Goal: Task Accomplishment & Management: Manage account settings

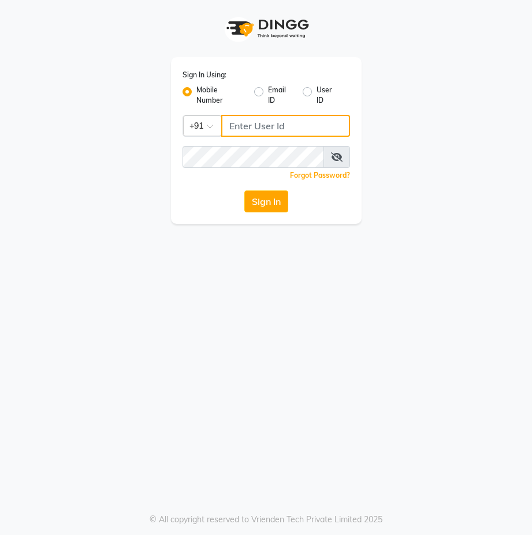
click at [243, 121] on input "Username" at bounding box center [285, 126] width 129 height 22
drag, startPoint x: 227, startPoint y: 127, endPoint x: 286, endPoint y: 138, distance: 59.3
click at [286, 138] on div "Sign In Using: Mobile Number Email ID User ID Country Code × +91 9892546266 Rem…" at bounding box center [266, 140] width 190 height 167
type input "9892546266"
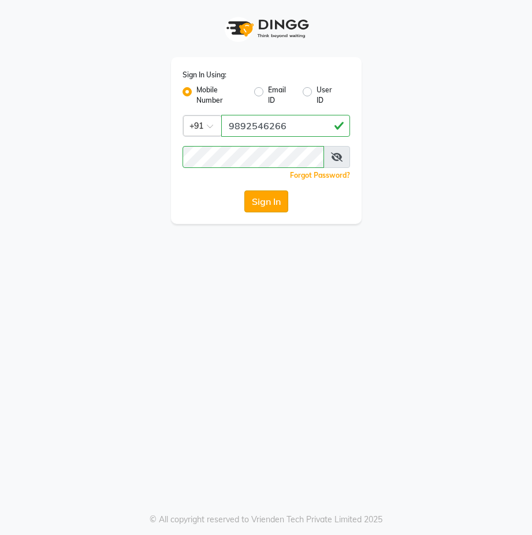
click at [276, 201] on button "Sign In" at bounding box center [266, 201] width 44 height 22
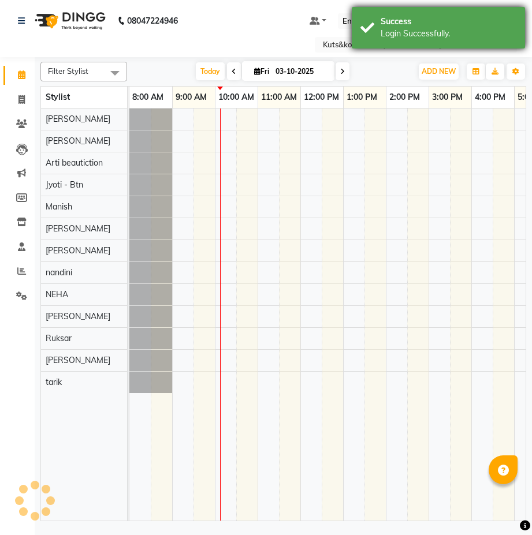
select select "en"
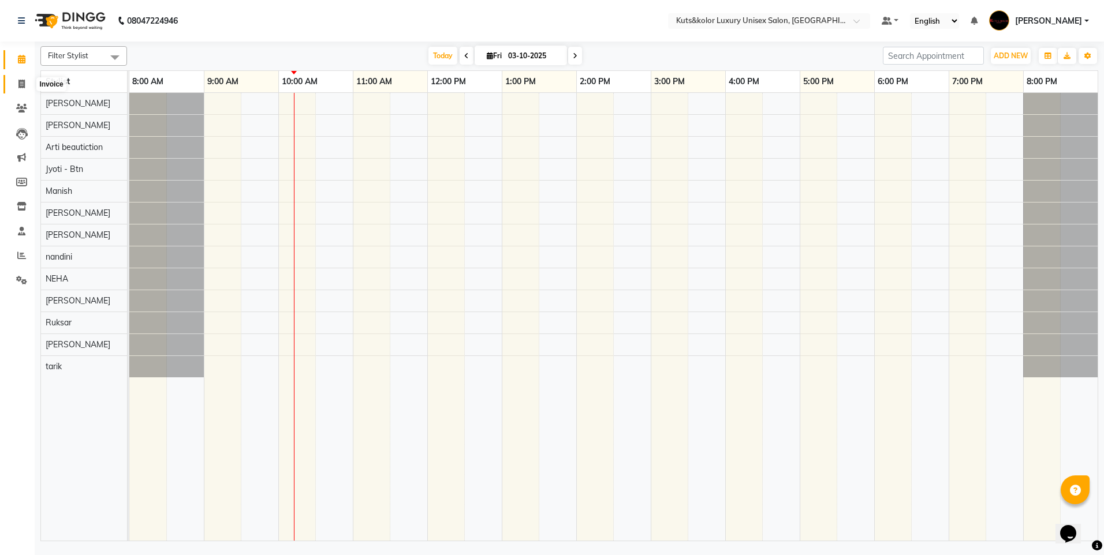
click at [23, 84] on icon at bounding box center [21, 84] width 6 height 9
select select "7374"
select select "service"
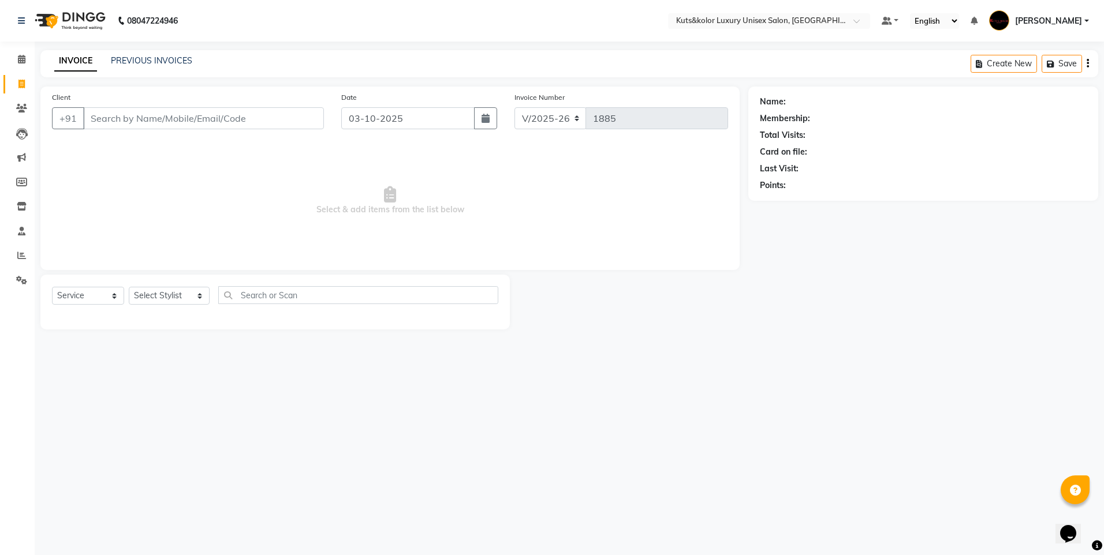
click at [95, 121] on input "Client" at bounding box center [203, 118] width 241 height 22
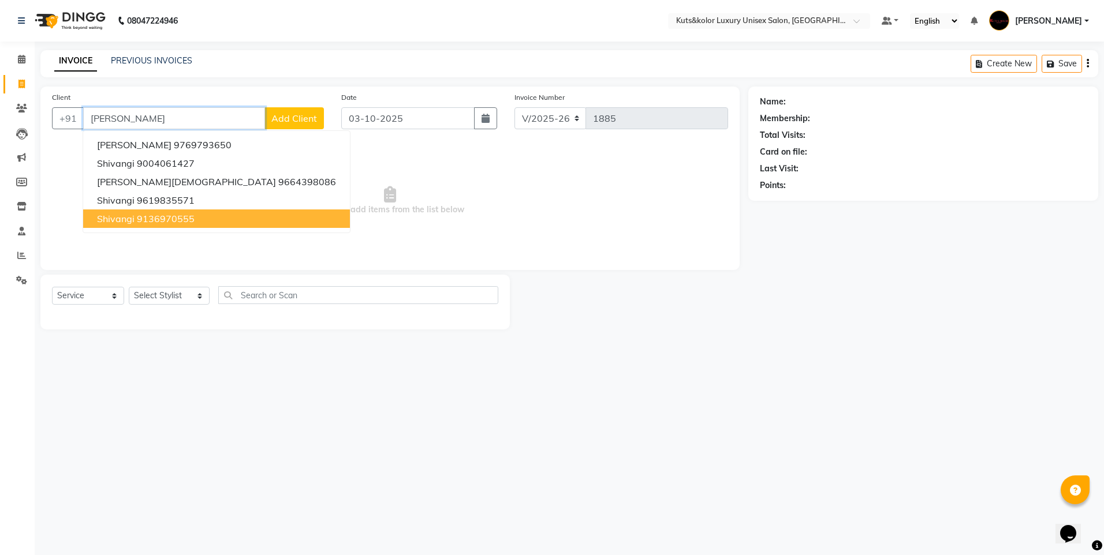
click at [113, 219] on span "Shivangi" at bounding box center [116, 219] width 38 height 12
type input "9136970555"
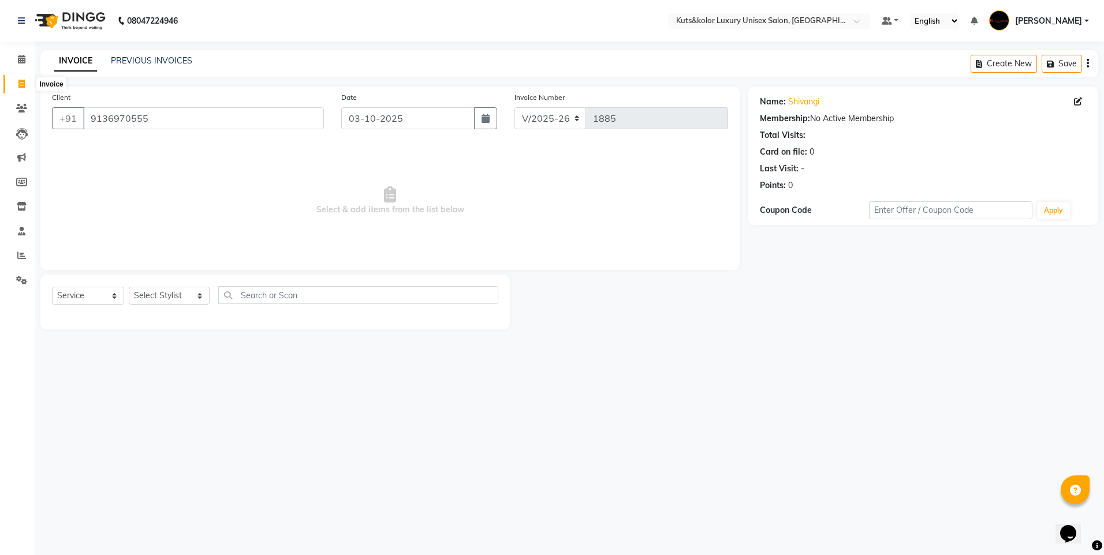
click at [16, 82] on span at bounding box center [22, 84] width 20 height 13
click at [18, 84] on icon at bounding box center [21, 84] width 6 height 9
select select "service"
type input "1885"
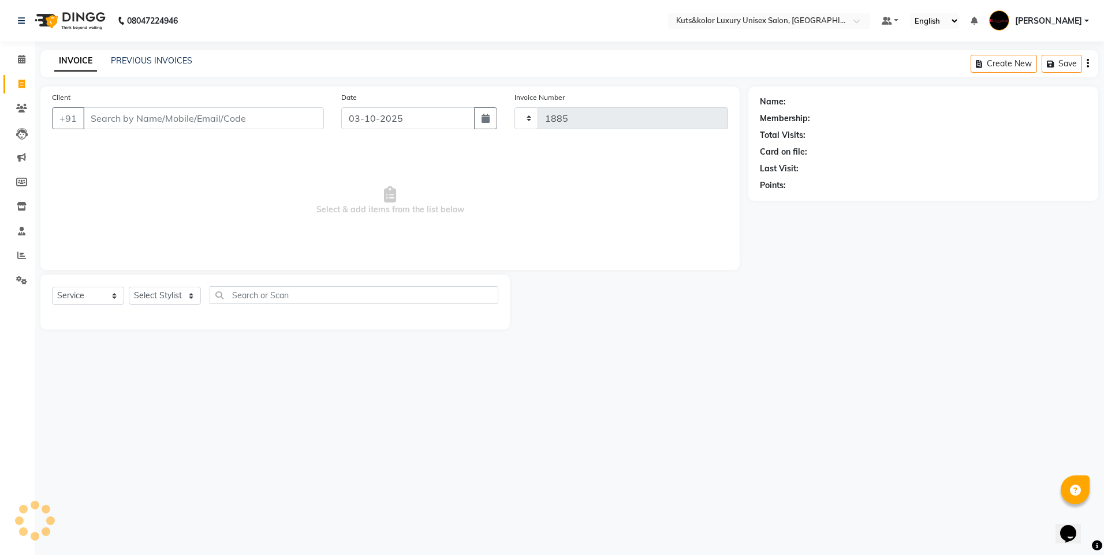
select select "7374"
click at [151, 113] on input "Client" at bounding box center [203, 118] width 241 height 22
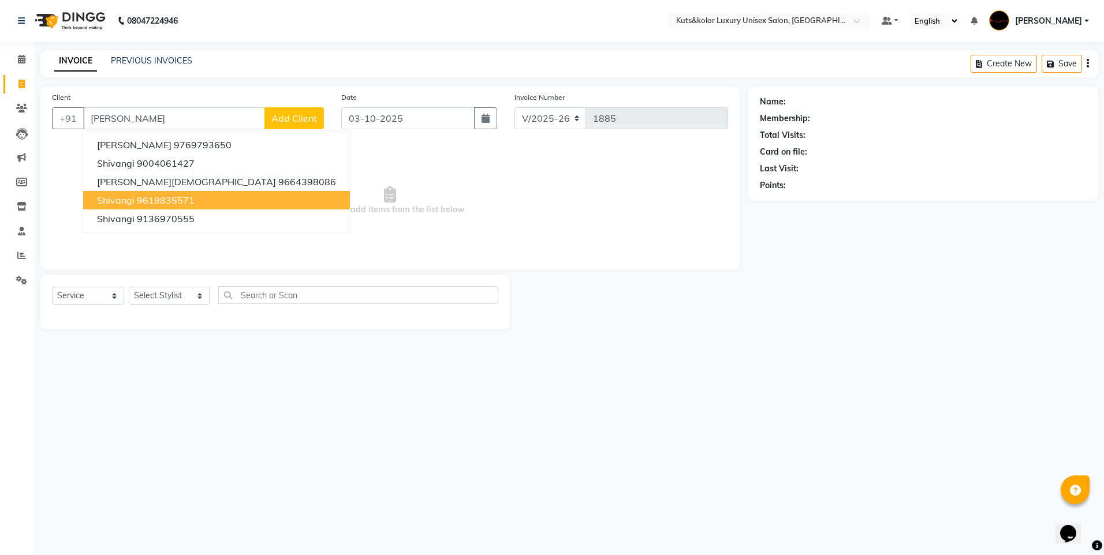
click at [147, 200] on ngb-highlight "9619835571" at bounding box center [166, 201] width 58 height 12
type input "9619835571"
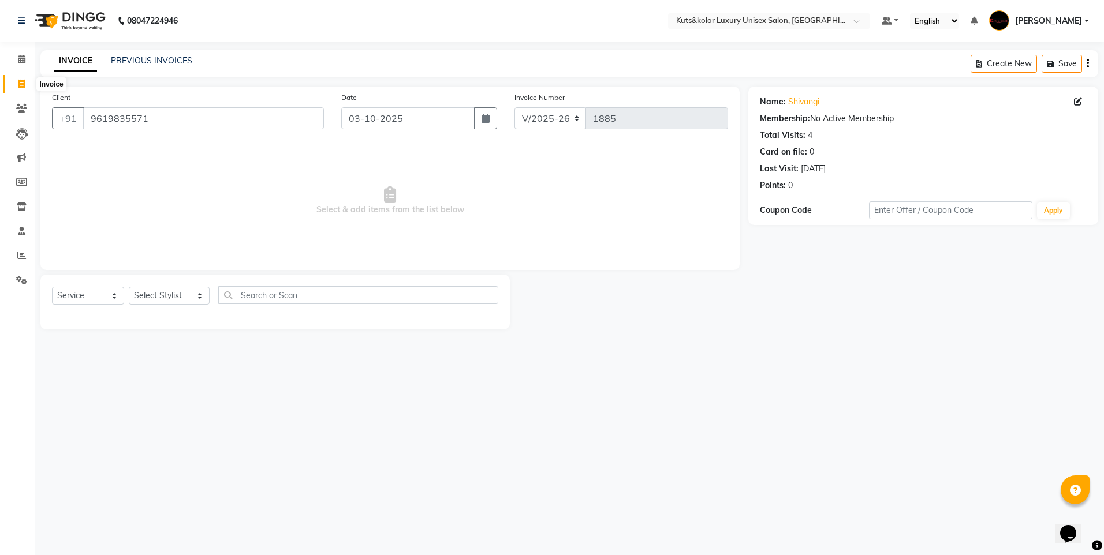
click at [25, 86] on icon at bounding box center [21, 84] width 6 height 9
select select "service"
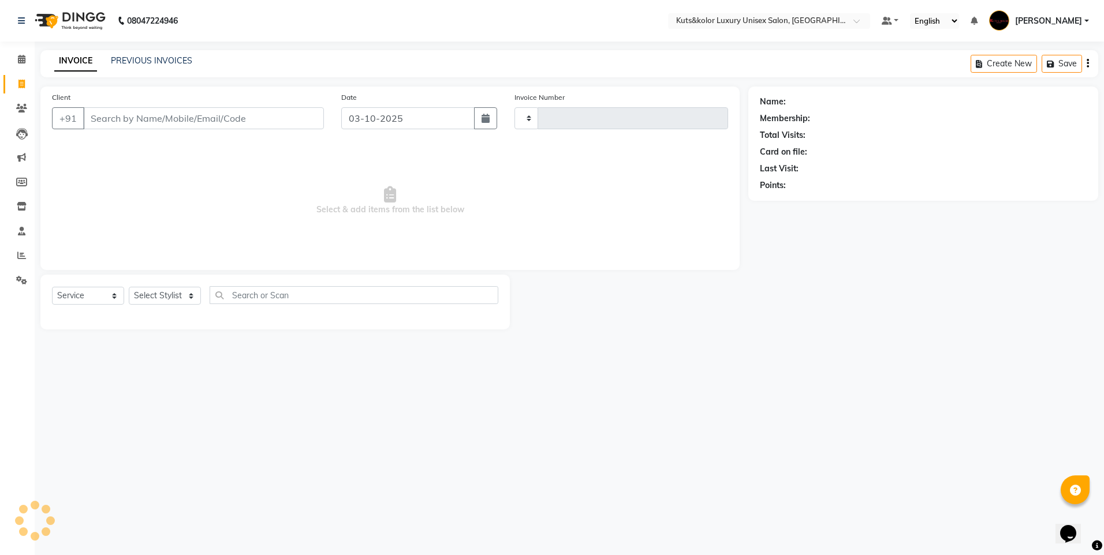
type input "1885"
select select "7374"
click at [181, 65] on link "PREVIOUS INVOICES" at bounding box center [151, 60] width 81 height 10
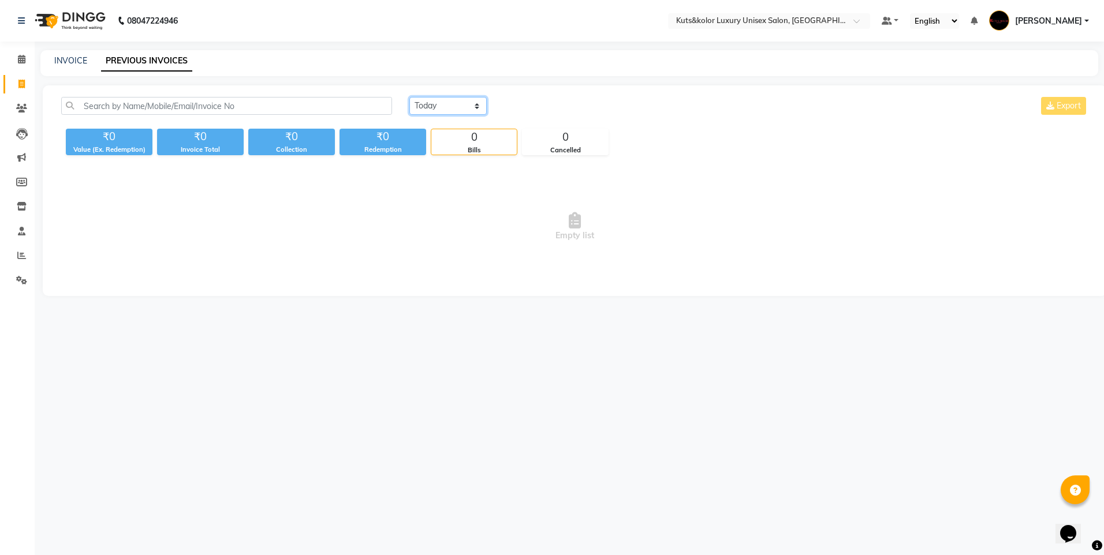
click at [479, 107] on select "[DATE] [DATE] Custom Range" at bounding box center [447, 106] width 77 height 18
select select "[DATE]"
click at [409, 97] on select "[DATE] [DATE] Custom Range" at bounding box center [447, 106] width 77 height 18
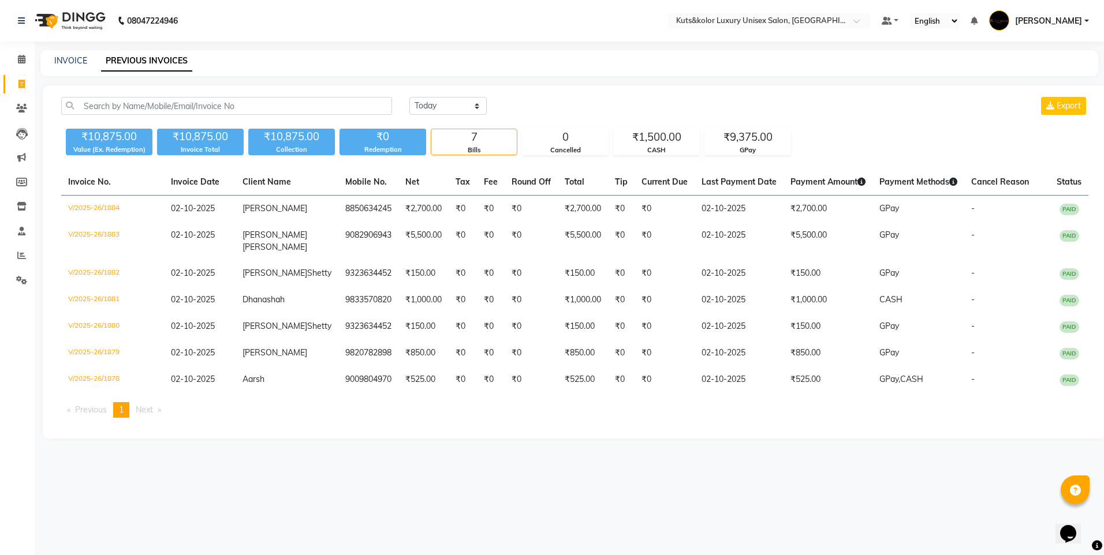
click at [76, 68] on div "INVOICE PREVIOUS INVOICES" at bounding box center [568, 63] width 1057 height 26
click at [74, 60] on link "INVOICE" at bounding box center [70, 60] width 33 height 10
select select "7374"
select select "service"
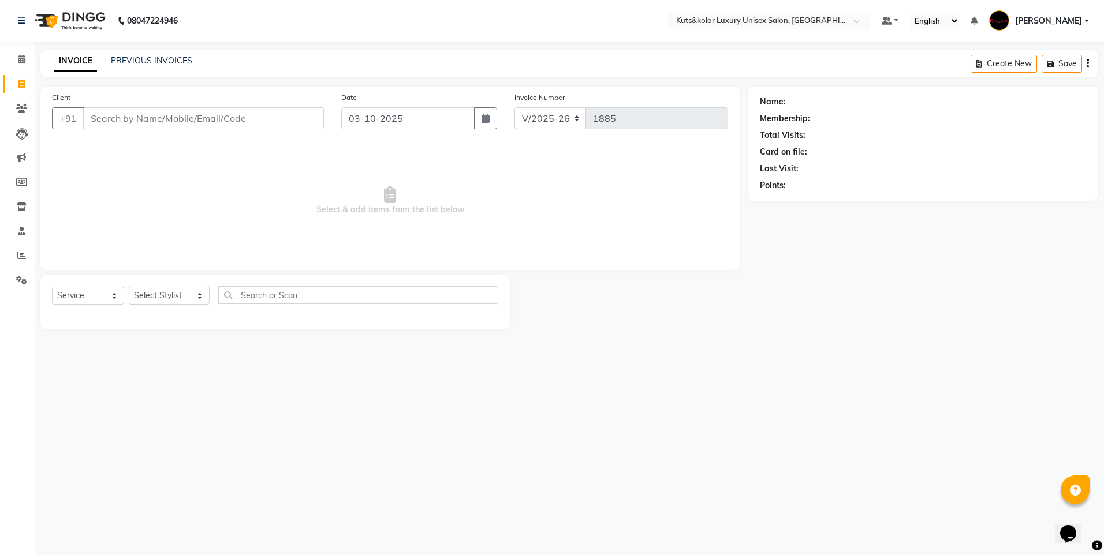
click at [106, 109] on input "Client" at bounding box center [203, 118] width 241 height 22
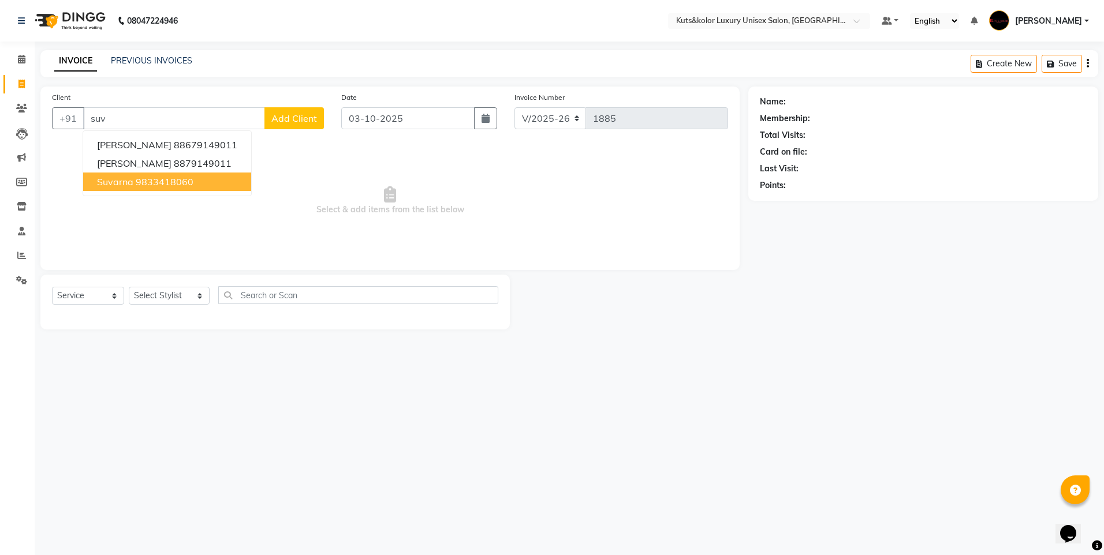
click at [139, 188] on button "suvarna 9833418060" at bounding box center [167, 182] width 168 height 18
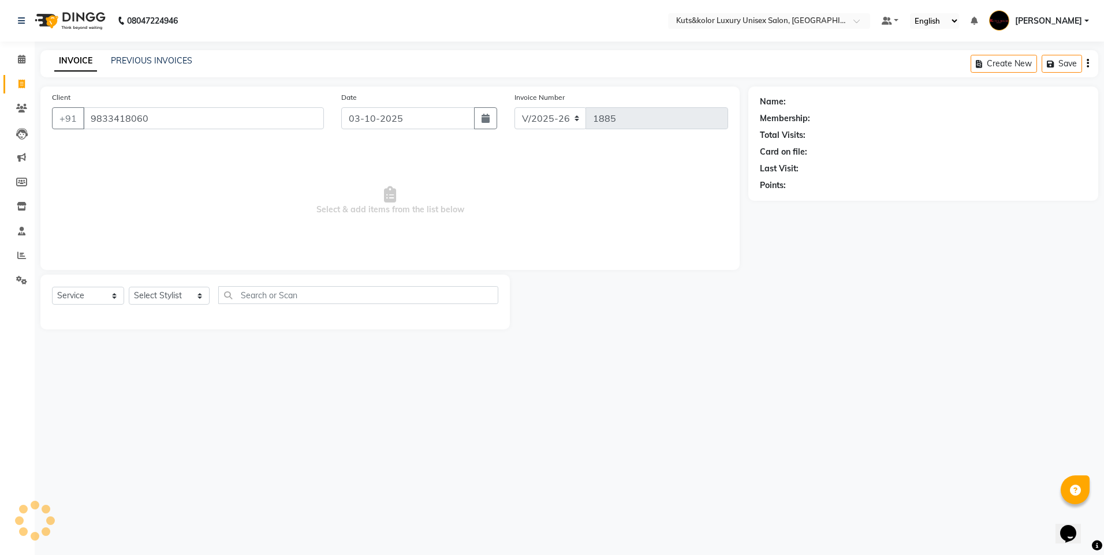
type input "9833418060"
click at [487, 127] on button "button" at bounding box center [485, 118] width 23 height 22
select select "10"
select select "2025"
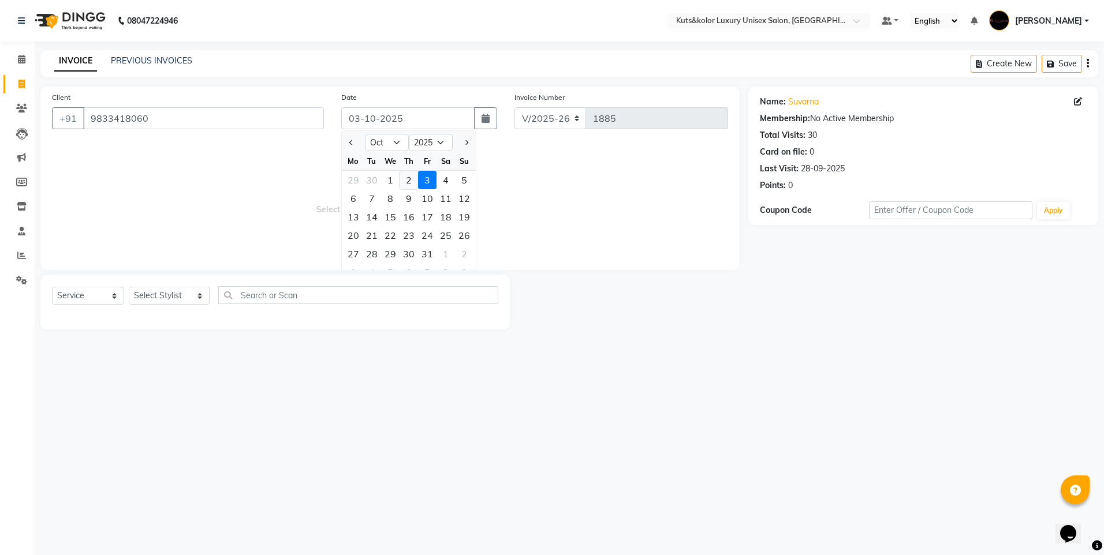
click at [410, 181] on div "2" at bounding box center [408, 180] width 18 height 18
type input "02-10-2025"
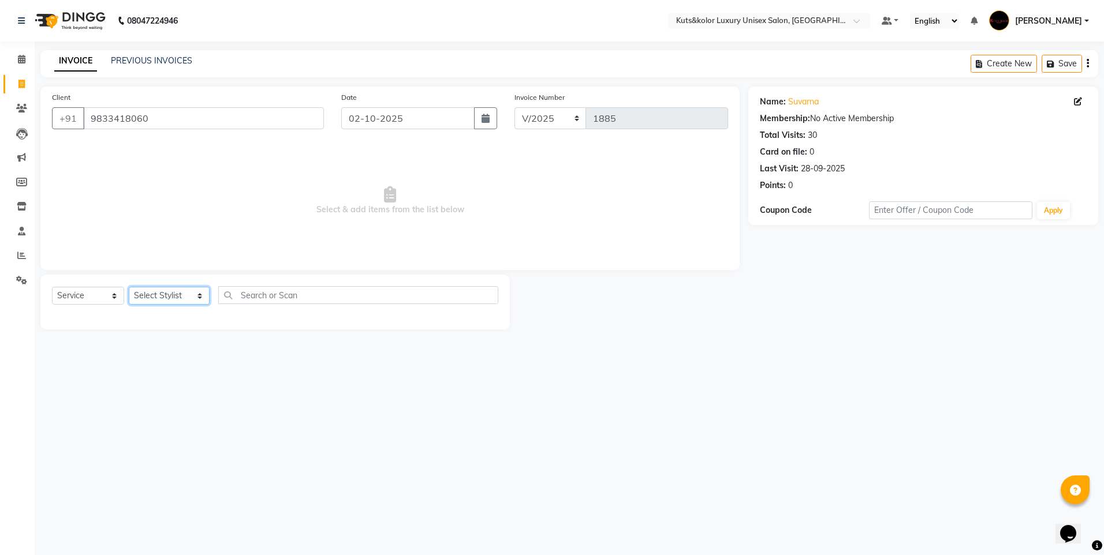
click at [190, 297] on select "Select Stylist aman salmani Arti beautiction Jasim Ansari Jyoti - Btn Kavya (na…" at bounding box center [169, 296] width 81 height 18
select select "64396"
click at [129, 287] on select "Select Stylist aman salmani Arti beautiction Jasim Ansari Jyoti - Btn Kavya (na…" at bounding box center [169, 296] width 81 height 18
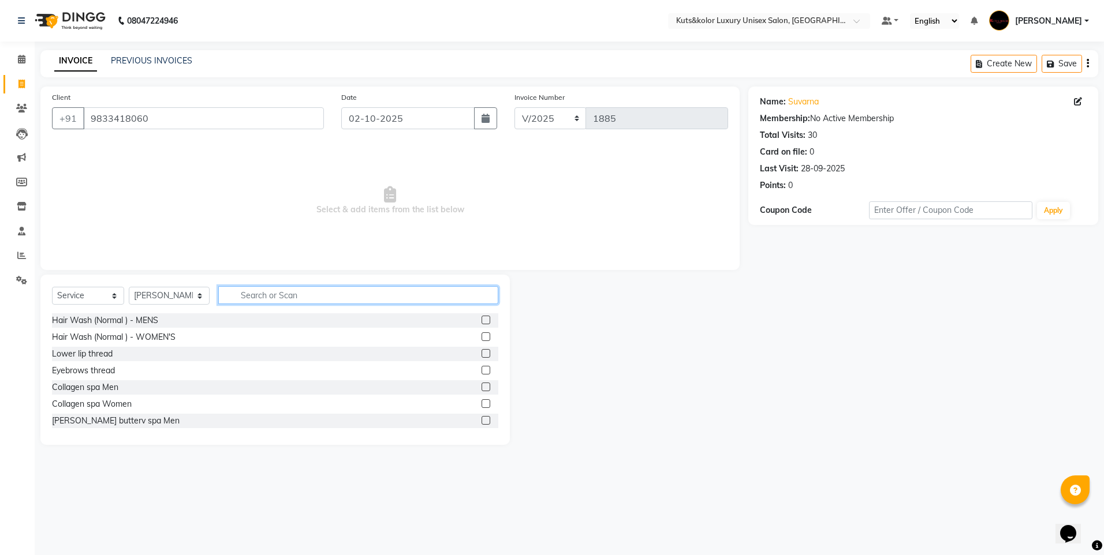
click at [268, 295] on input "text" at bounding box center [358, 295] width 280 height 18
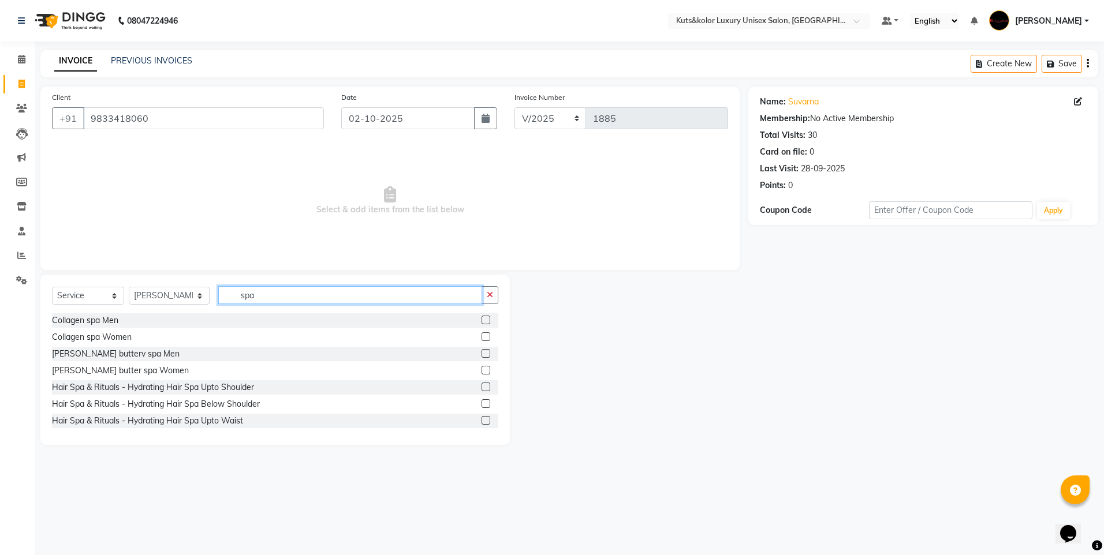
click at [428, 298] on input "spa" at bounding box center [350, 295] width 264 height 18
type input "spa"
click at [377, 284] on div "Select Service Product Membership Package Voucher Prepaid Gift Card Select Styl…" at bounding box center [274, 360] width 469 height 170
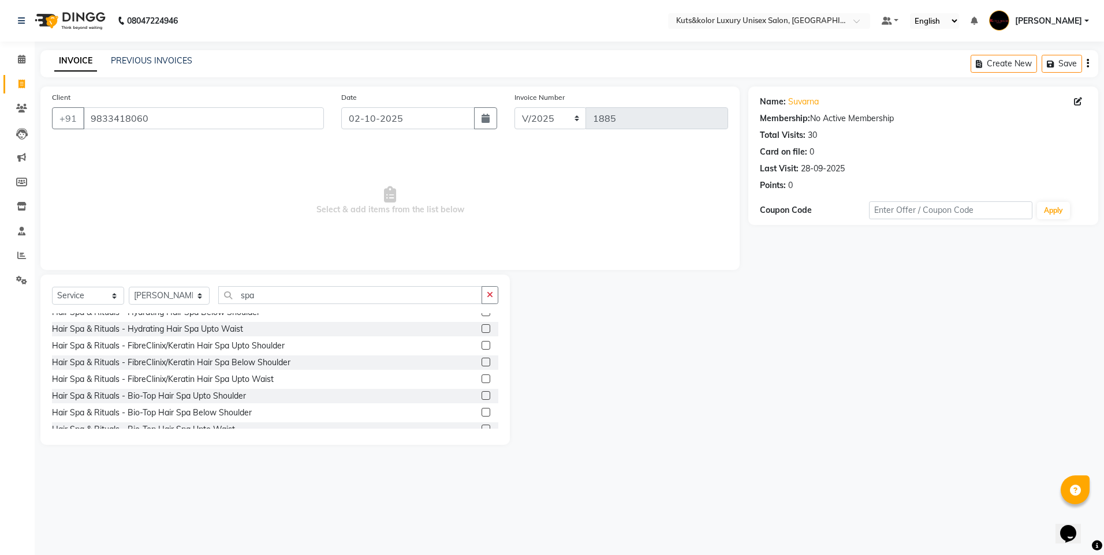
scroll to position [143, 0]
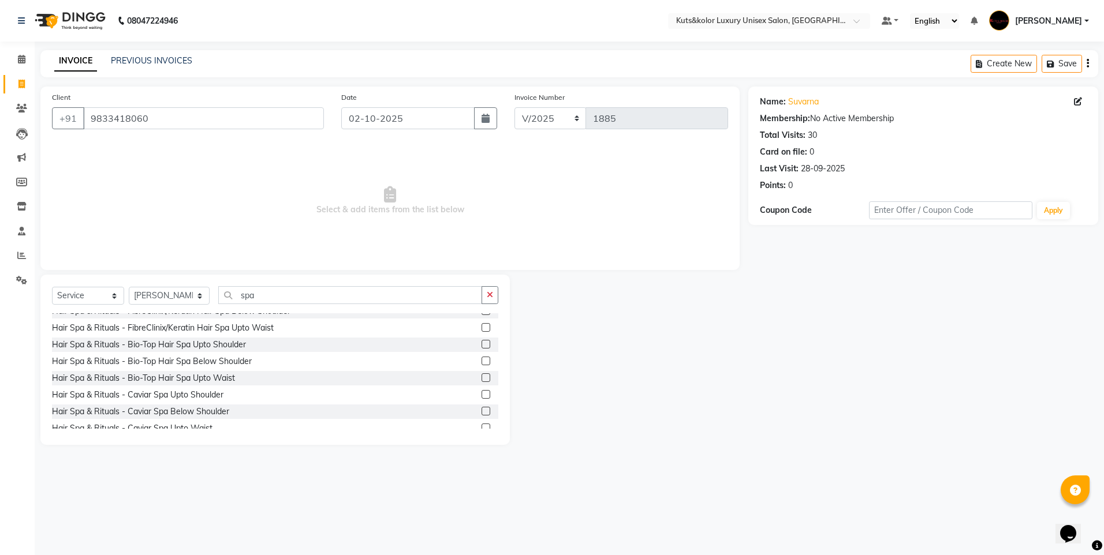
click at [481, 393] on label at bounding box center [485, 394] width 9 height 9
click at [481, 393] on input "checkbox" at bounding box center [485, 395] width 8 height 8
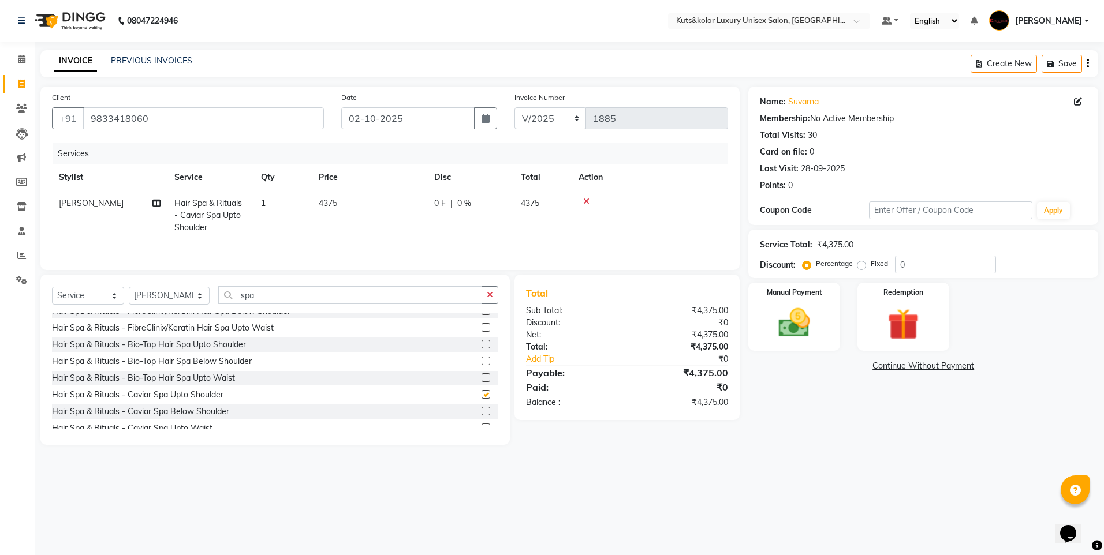
checkbox input "false"
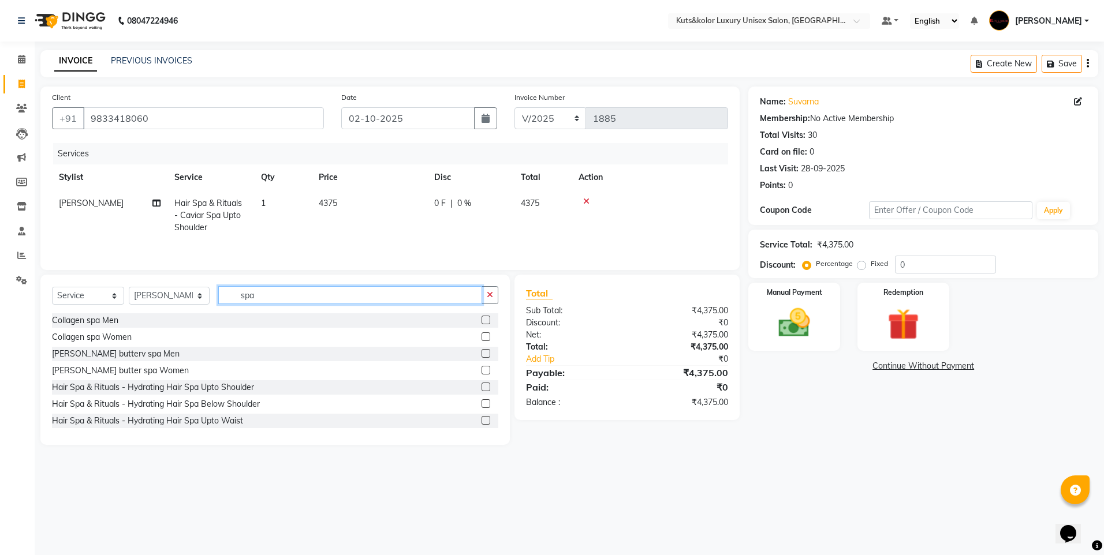
click at [324, 301] on input "spa" at bounding box center [350, 295] width 264 height 18
type input "s"
type input "global"
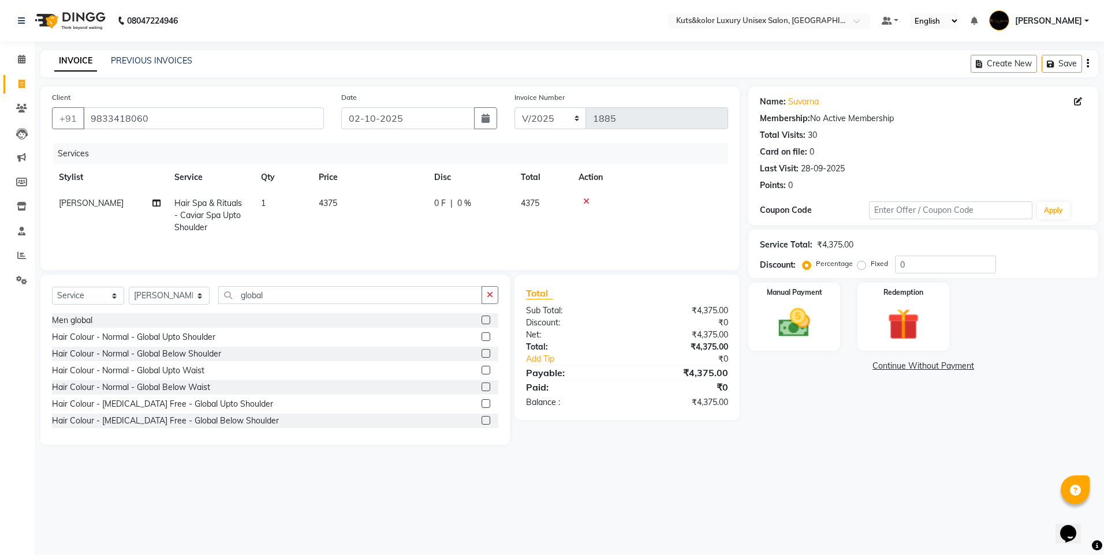
click at [481, 350] on label at bounding box center [485, 353] width 9 height 9
click at [481, 350] on input "checkbox" at bounding box center [485, 354] width 8 height 8
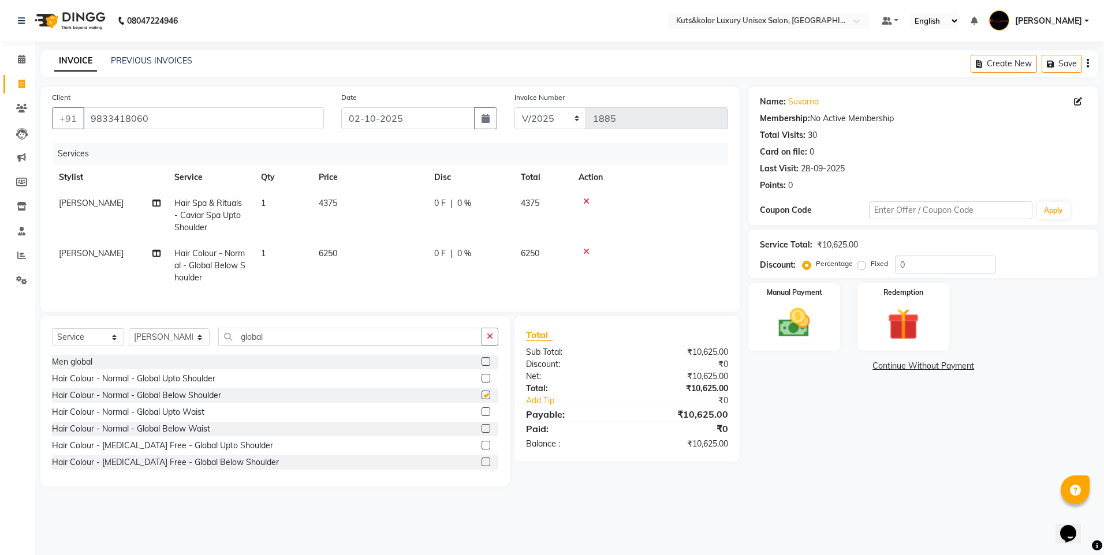
checkbox input "false"
click at [360, 204] on td "4375" at bounding box center [369, 215] width 115 height 50
select select "64396"
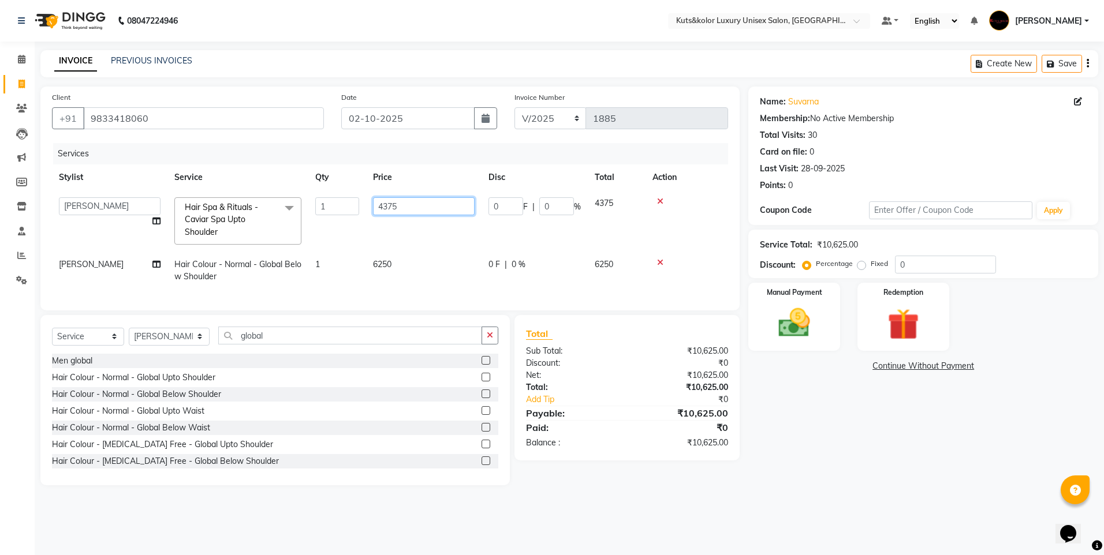
click at [436, 205] on input "4375" at bounding box center [424, 206] width 102 height 18
type input "4"
type input "4000"
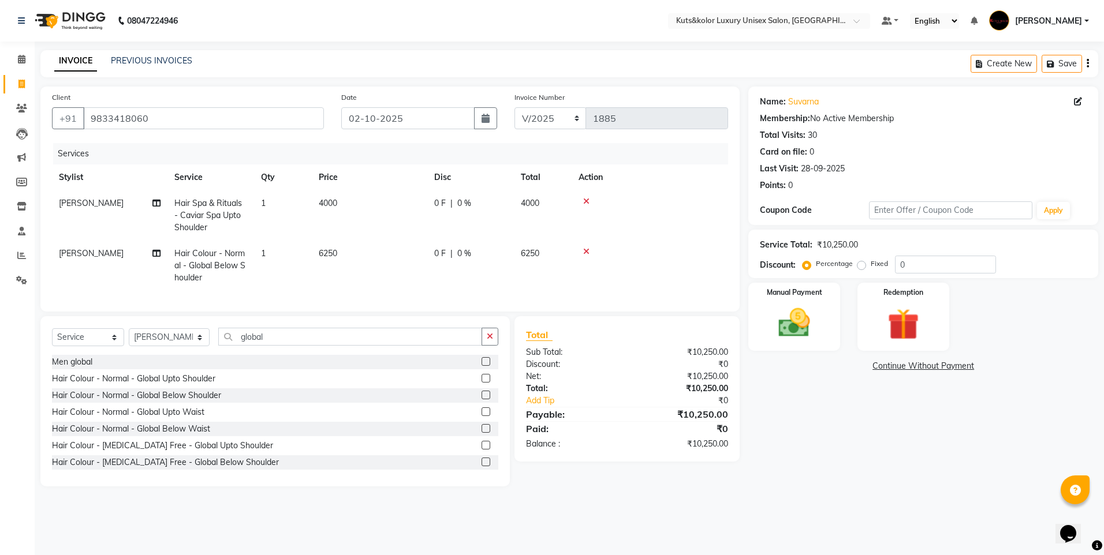
click at [406, 272] on td "6250" at bounding box center [369, 266] width 115 height 50
select select "64396"
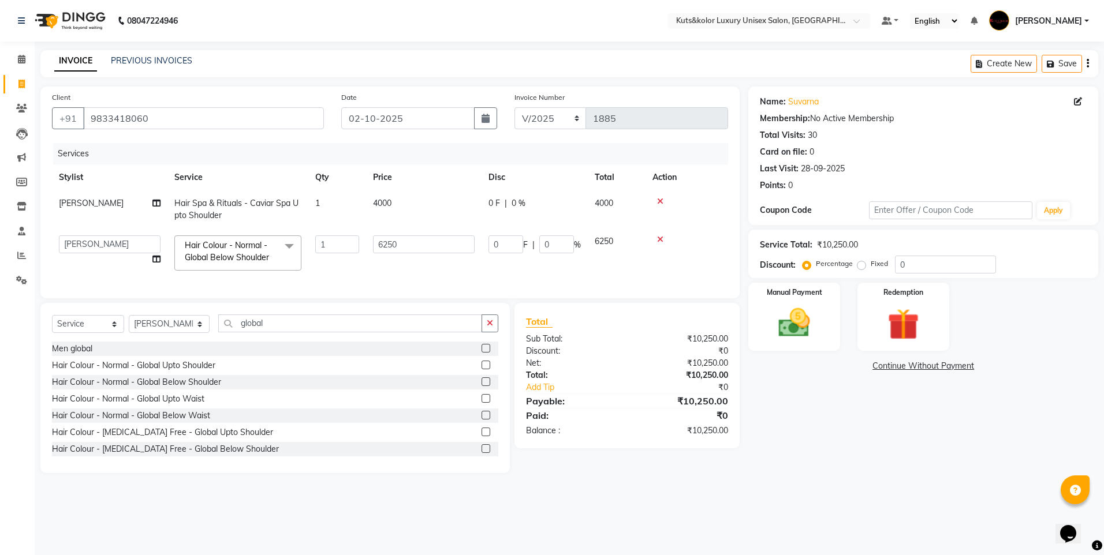
click at [448, 258] on td "6250" at bounding box center [423, 253] width 115 height 49
click at [440, 243] on input "6250" at bounding box center [424, 244] width 102 height 18
type input "6"
type input "5000"
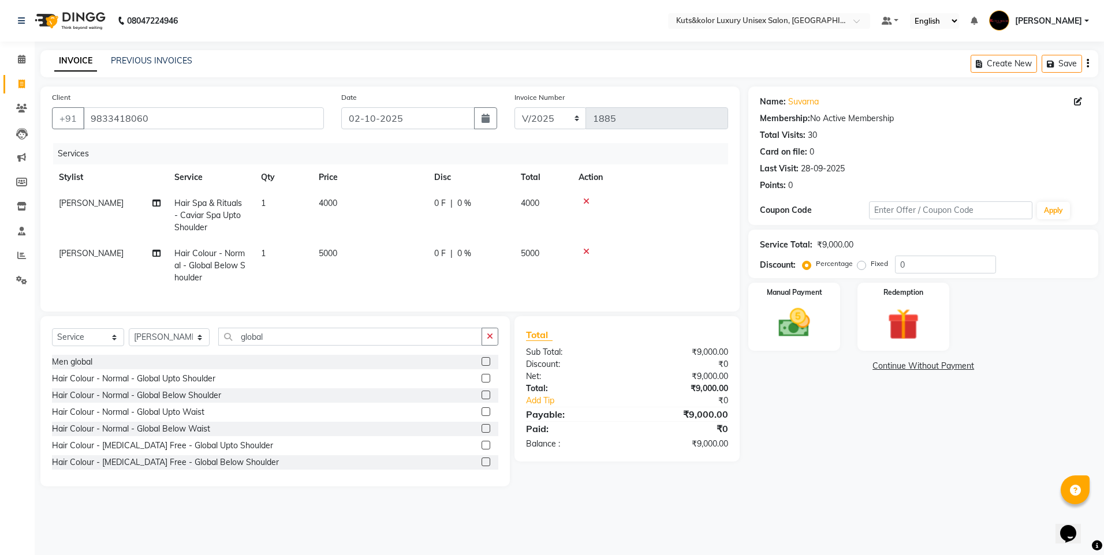
click at [436, 275] on tr "Matloob Salmani Hair Colour - Normal - Global Below Shoulder 1 5000 0 F | 0 % 5…" at bounding box center [390, 266] width 676 height 50
click at [531, 334] on img at bounding box center [794, 323] width 54 height 38
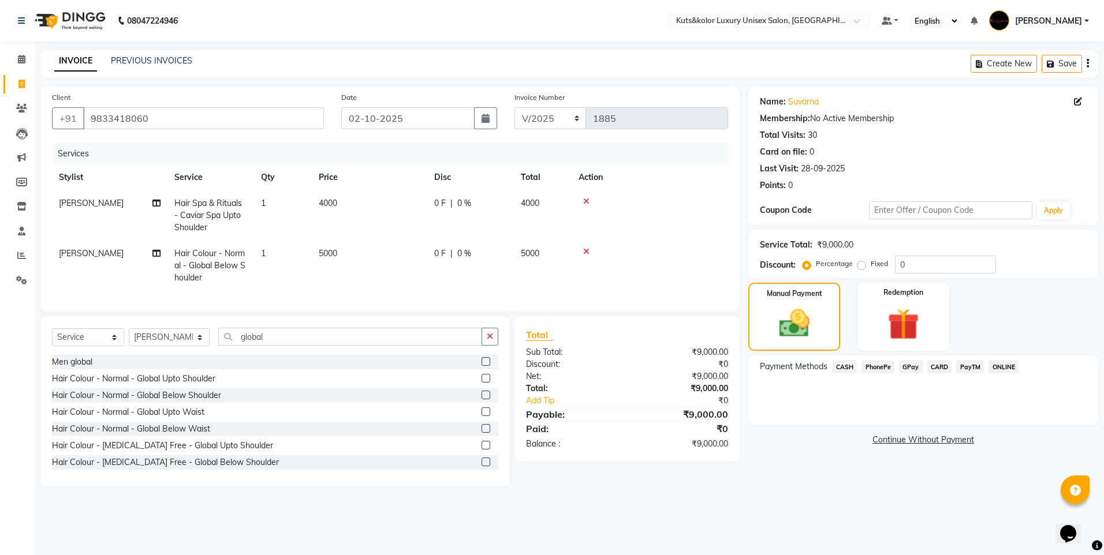
click at [531, 368] on span "CASH" at bounding box center [844, 366] width 25 height 13
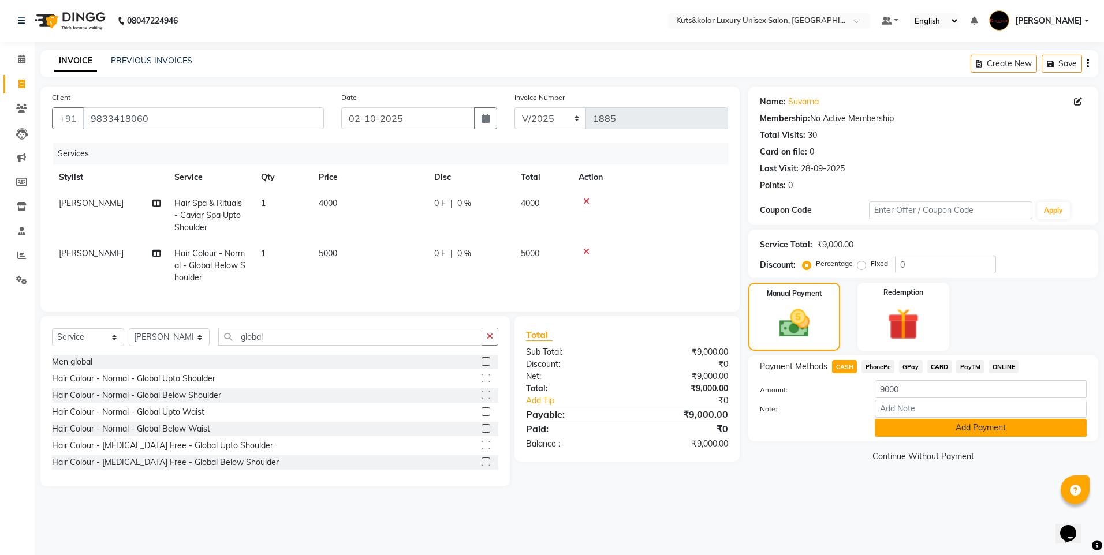
click at [531, 431] on button "Add Payment" at bounding box center [980, 428] width 212 height 18
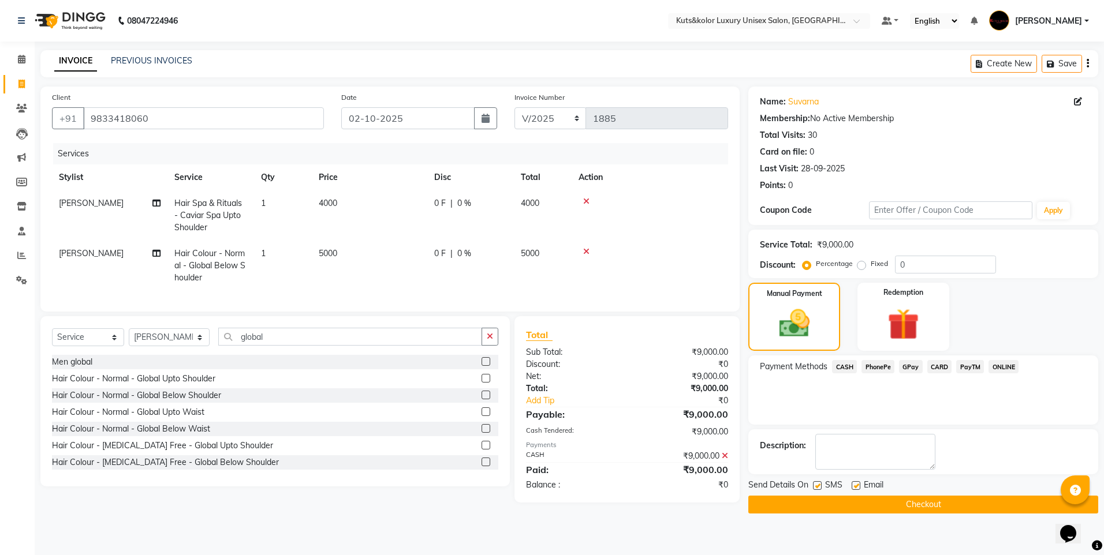
click at [531, 488] on label at bounding box center [817, 485] width 9 height 9
click at [531, 488] on input "checkbox" at bounding box center [817, 487] width 8 height 8
checkbox input "false"
click at [531, 504] on button "Checkout" at bounding box center [923, 505] width 350 height 18
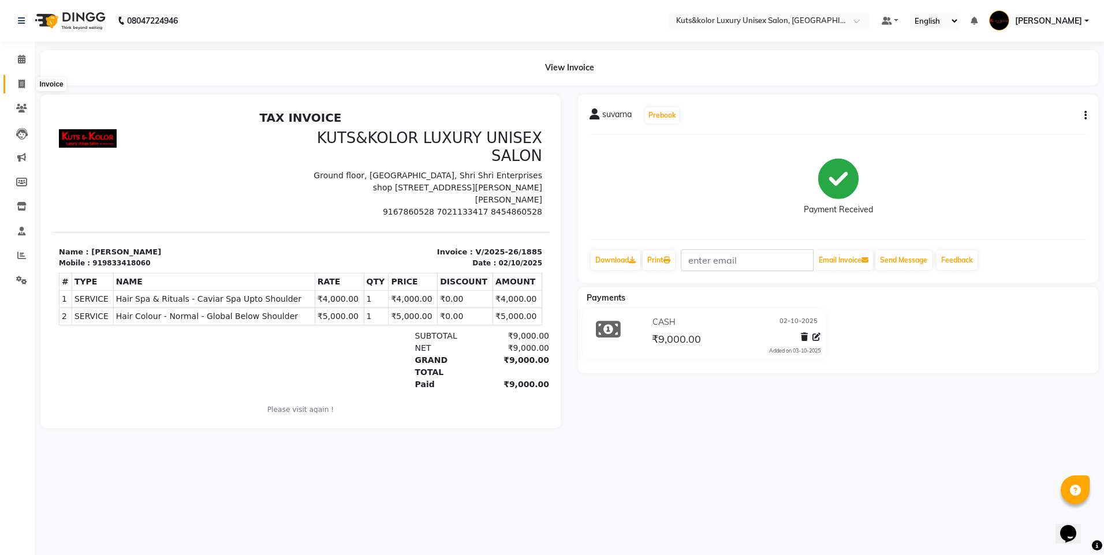
click at [26, 89] on span at bounding box center [22, 84] width 20 height 13
select select "7374"
select select "service"
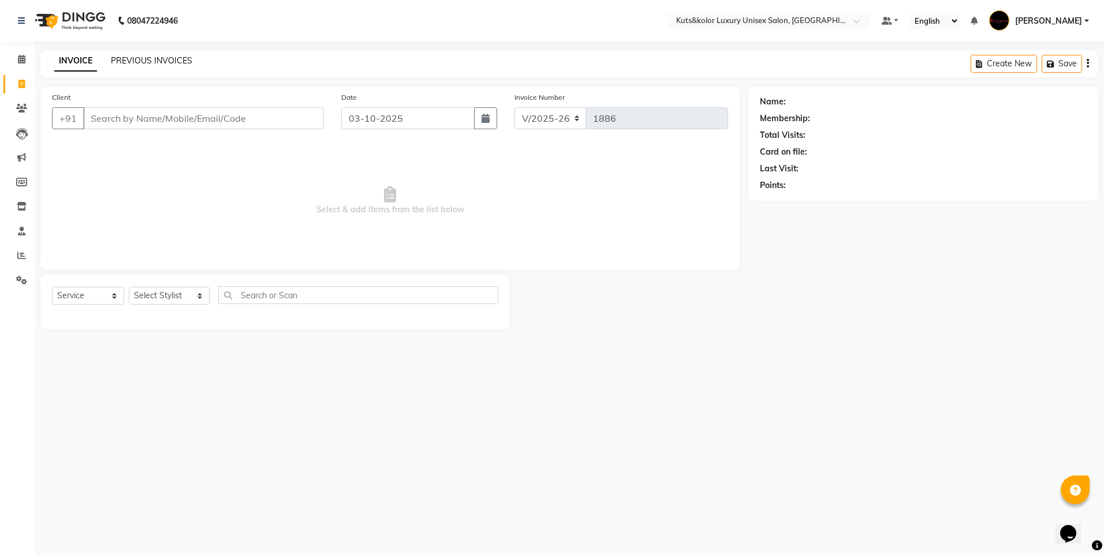
click at [174, 61] on link "PREVIOUS INVOICES" at bounding box center [151, 60] width 81 height 10
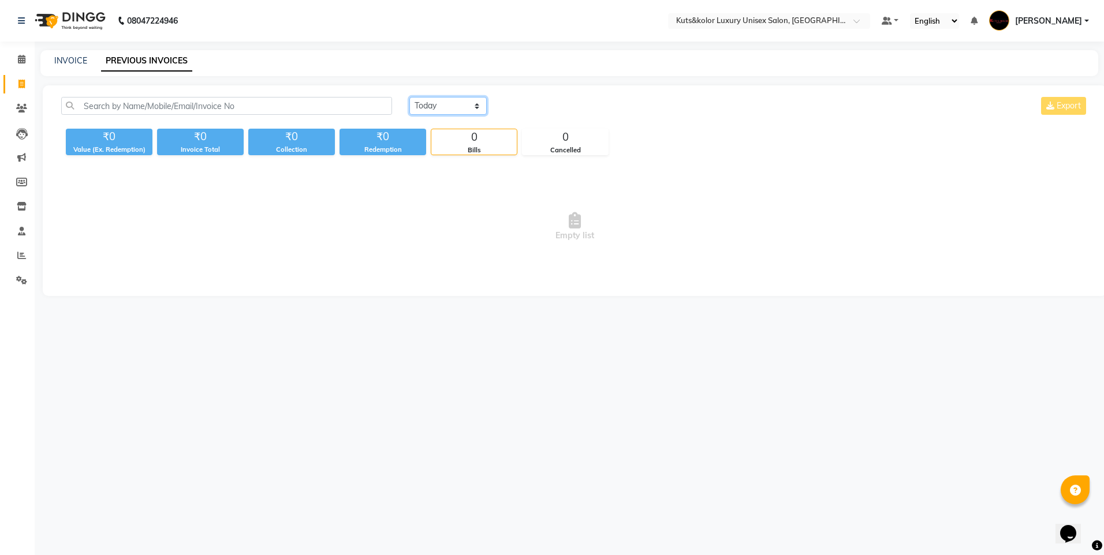
click at [474, 108] on select "[DATE] [DATE] Custom Range" at bounding box center [447, 106] width 77 height 18
select select "[DATE]"
click at [409, 97] on select "[DATE] [DATE] Custom Range" at bounding box center [447, 106] width 77 height 18
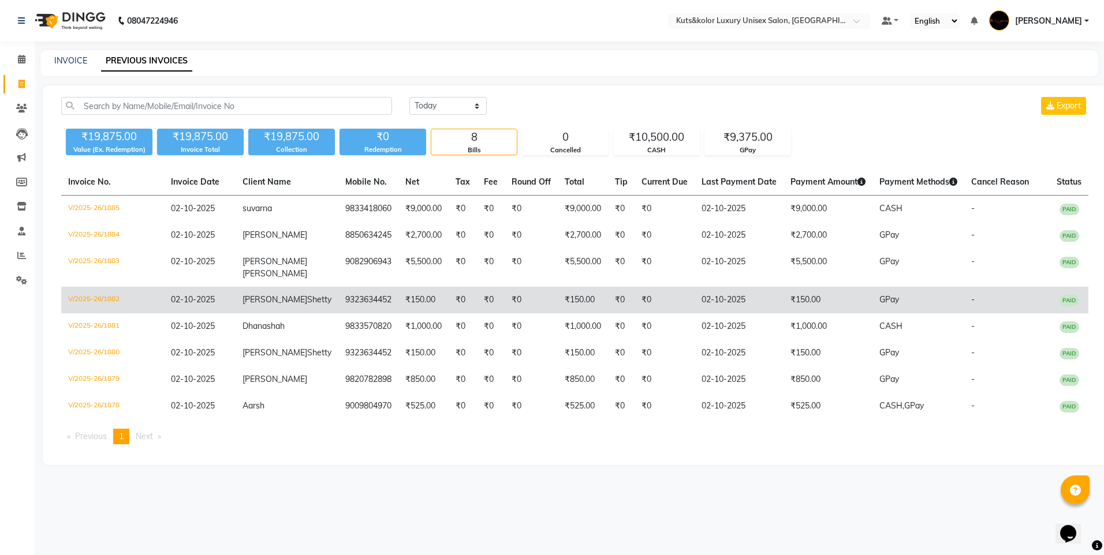
click at [531, 298] on td "02-10-2025" at bounding box center [738, 300] width 89 height 27
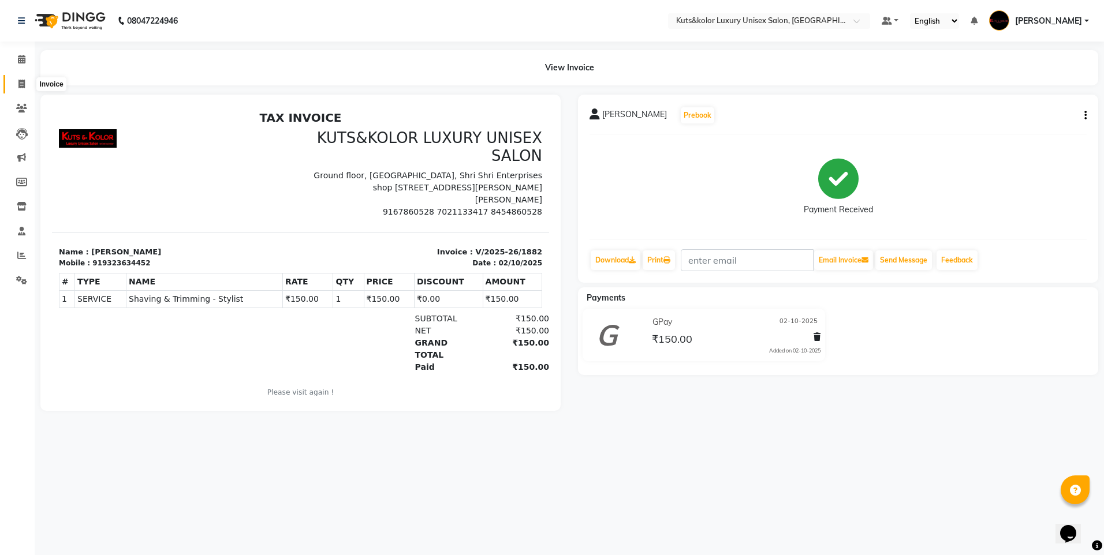
click at [17, 85] on span at bounding box center [22, 84] width 20 height 13
select select "7374"
select select "service"
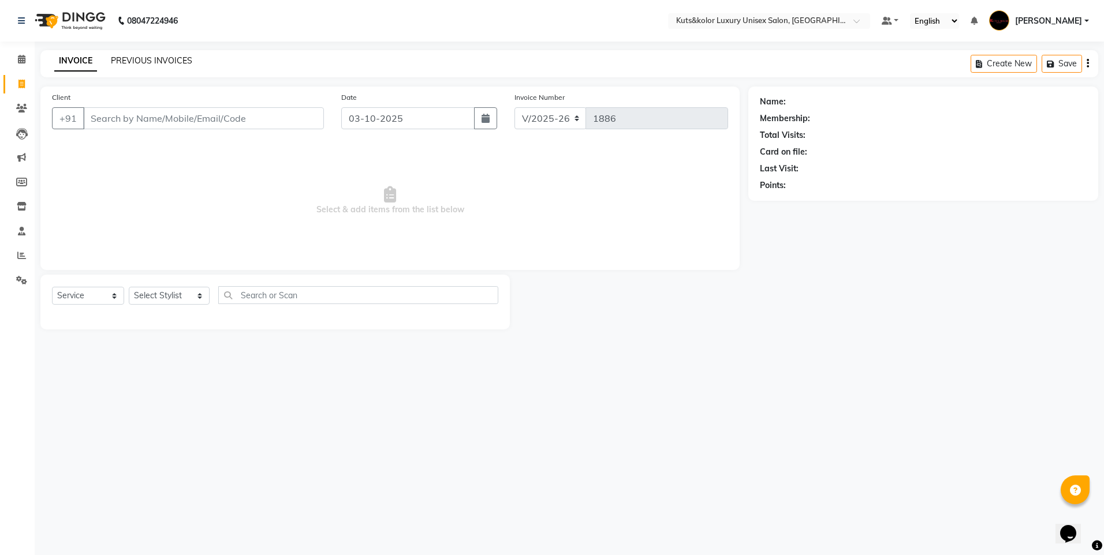
click at [139, 59] on link "PREVIOUS INVOICES" at bounding box center [151, 60] width 81 height 10
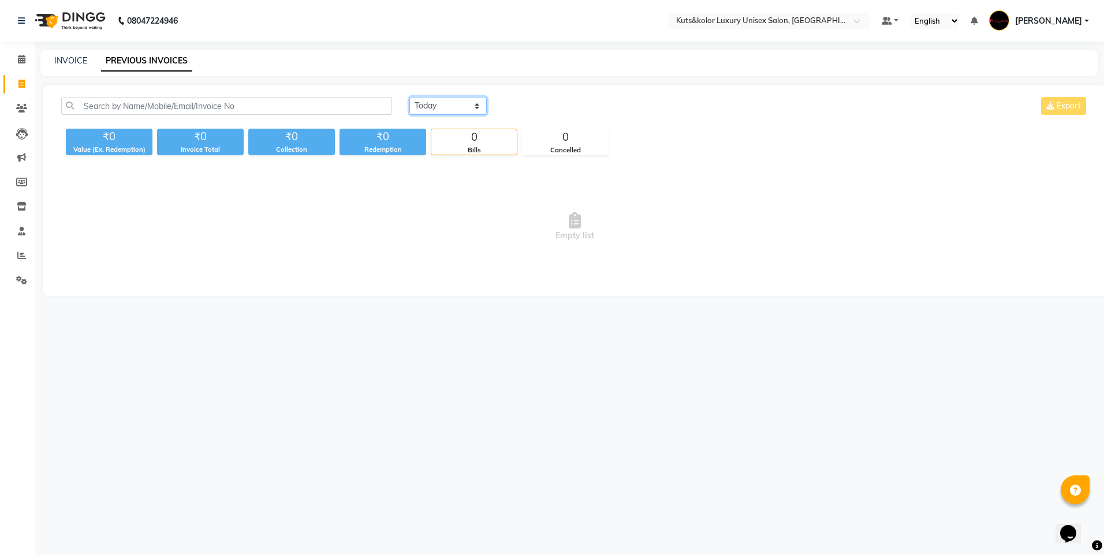
click at [476, 110] on select "[DATE] [DATE] Custom Range" at bounding box center [447, 106] width 77 height 18
select select "[DATE]"
click at [409, 97] on select "[DATE] [DATE] Custom Range" at bounding box center [447, 106] width 77 height 18
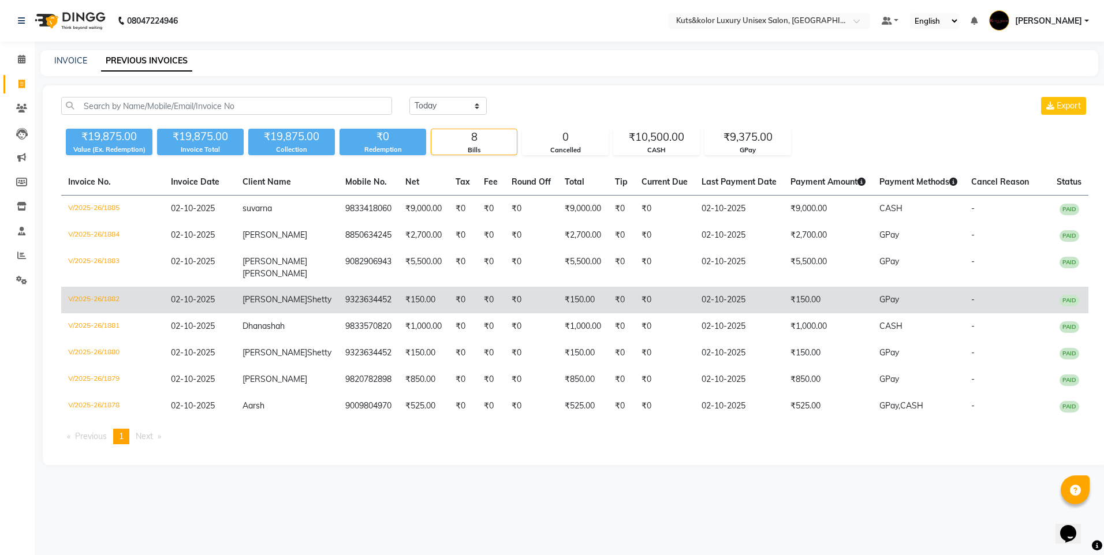
click at [885, 295] on td "GPay" at bounding box center [918, 300] width 92 height 27
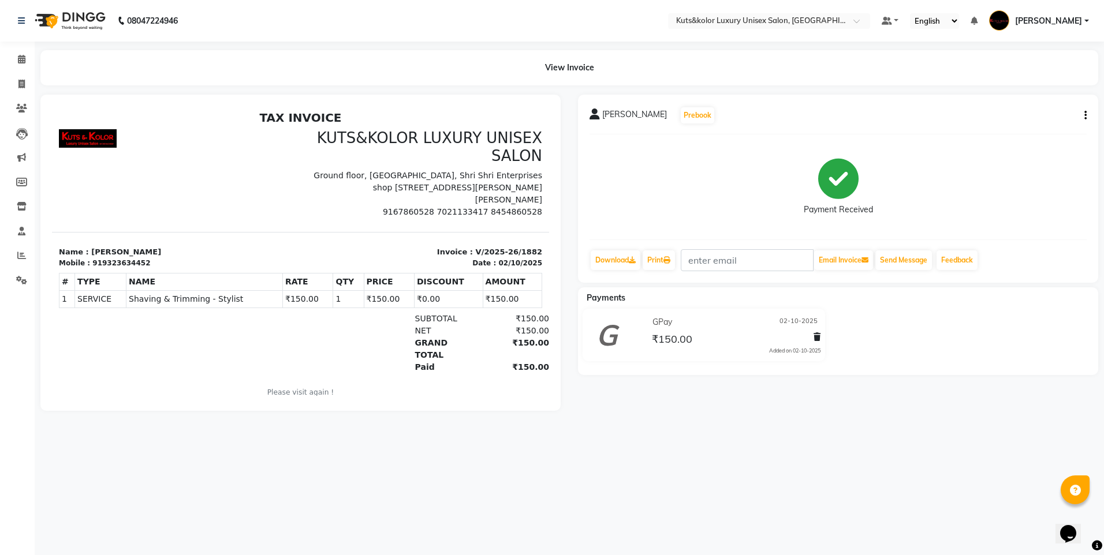
click at [1087, 113] on div "[PERSON_NAME] Prebook Payment Received Download Print Email Invoice Send Messag…" at bounding box center [838, 189] width 520 height 188
click at [1085, 115] on icon "button" at bounding box center [1085, 115] width 2 height 1
click at [1042, 94] on div "Cancel Invoice" at bounding box center [1027, 87] width 79 height 14
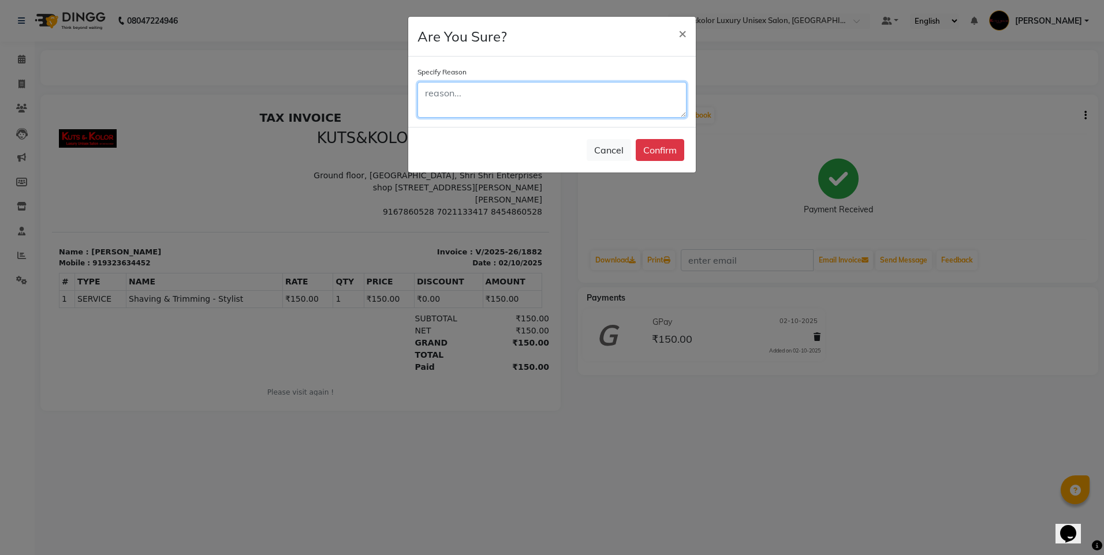
click at [564, 102] on textarea at bounding box center [551, 100] width 269 height 36
type textarea "twice billed"
click at [664, 148] on button "Confirm" at bounding box center [659, 150] width 48 height 22
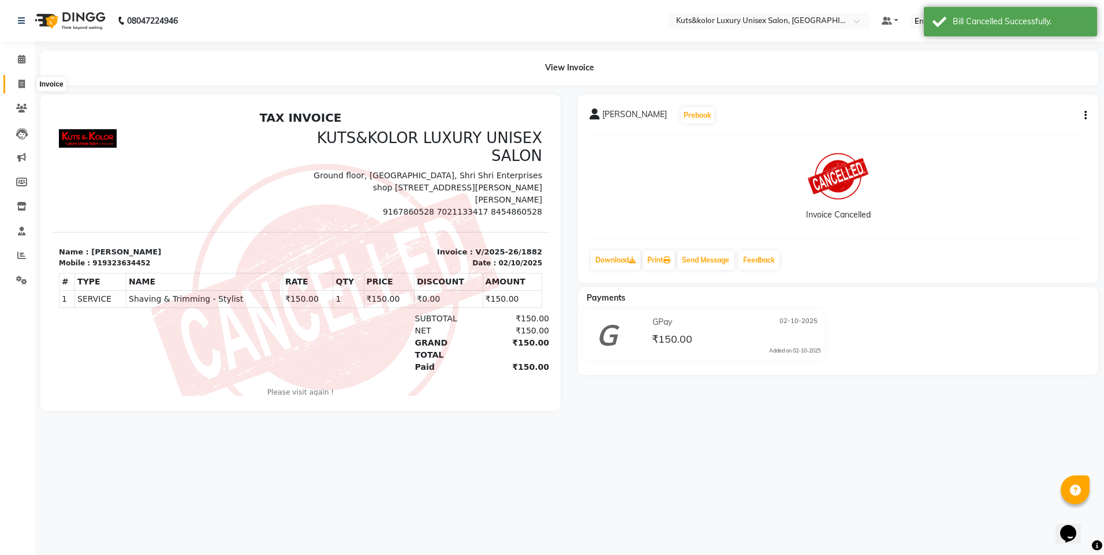
click at [21, 83] on icon at bounding box center [21, 84] width 6 height 9
select select "service"
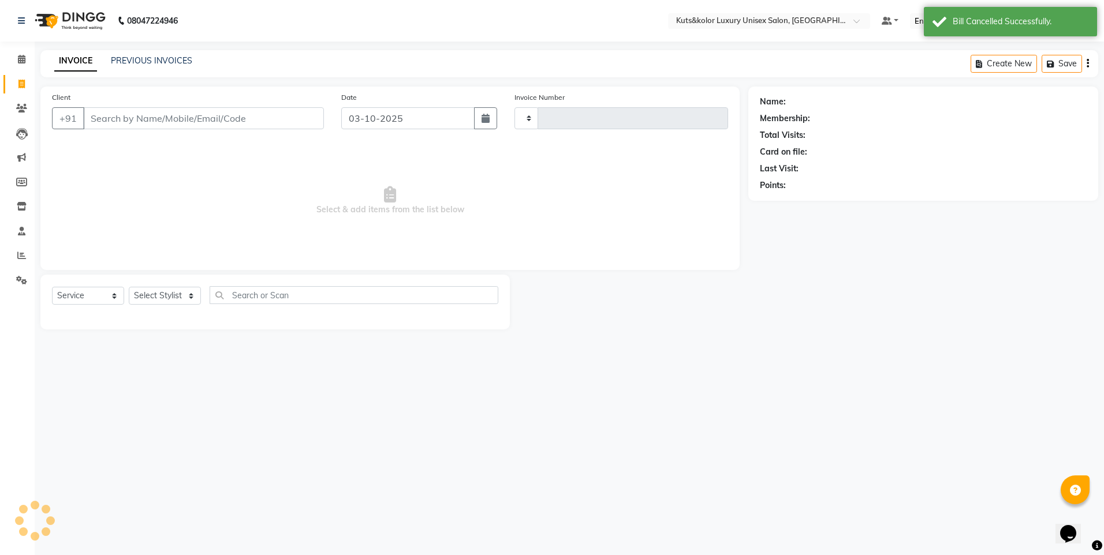
type input "1886"
select select "7374"
click at [136, 55] on div "PREVIOUS INVOICES" at bounding box center [151, 61] width 81 height 12
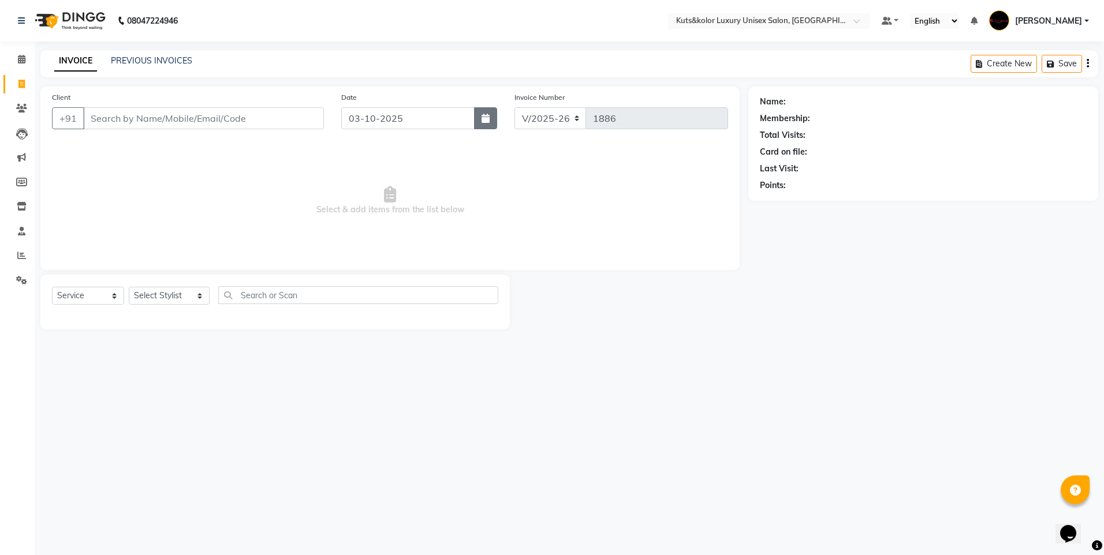
click at [486, 115] on icon "button" at bounding box center [485, 118] width 8 height 9
select select "10"
select select "2025"
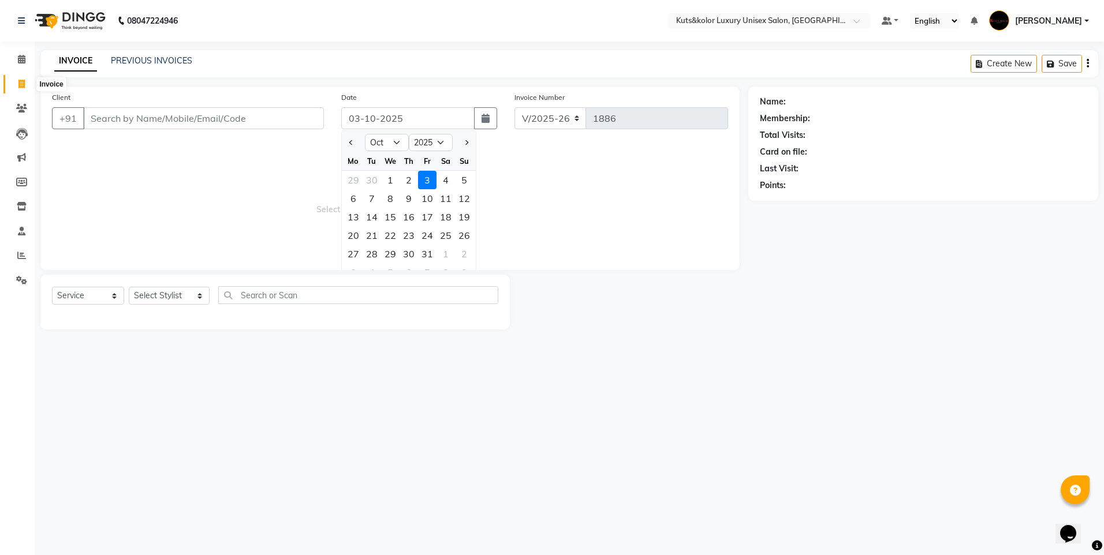
click at [21, 82] on icon at bounding box center [21, 84] width 6 height 9
select select "service"
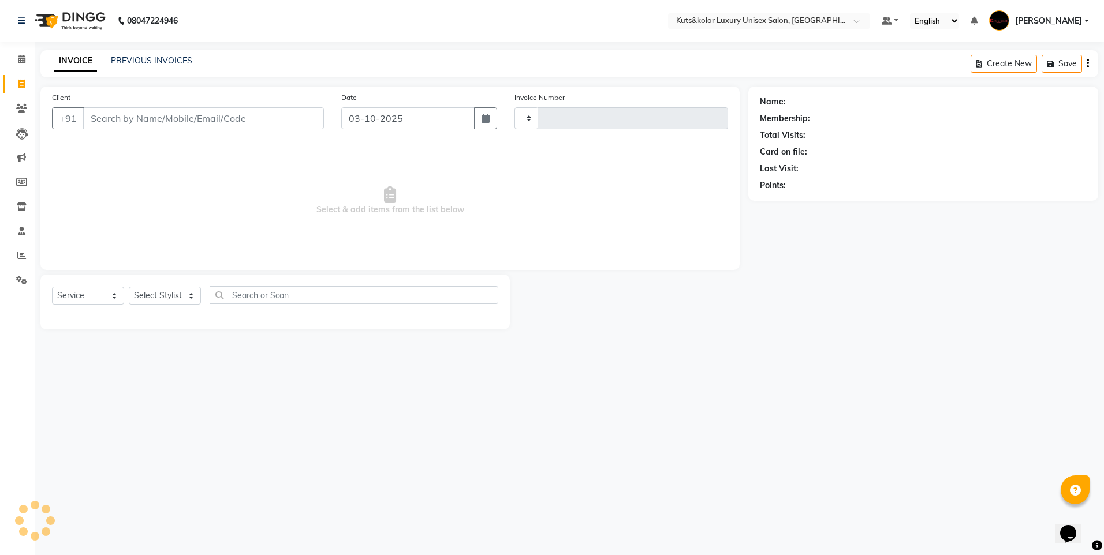
type input "1886"
select select "7374"
click at [154, 62] on link "PREVIOUS INVOICES" at bounding box center [151, 60] width 81 height 10
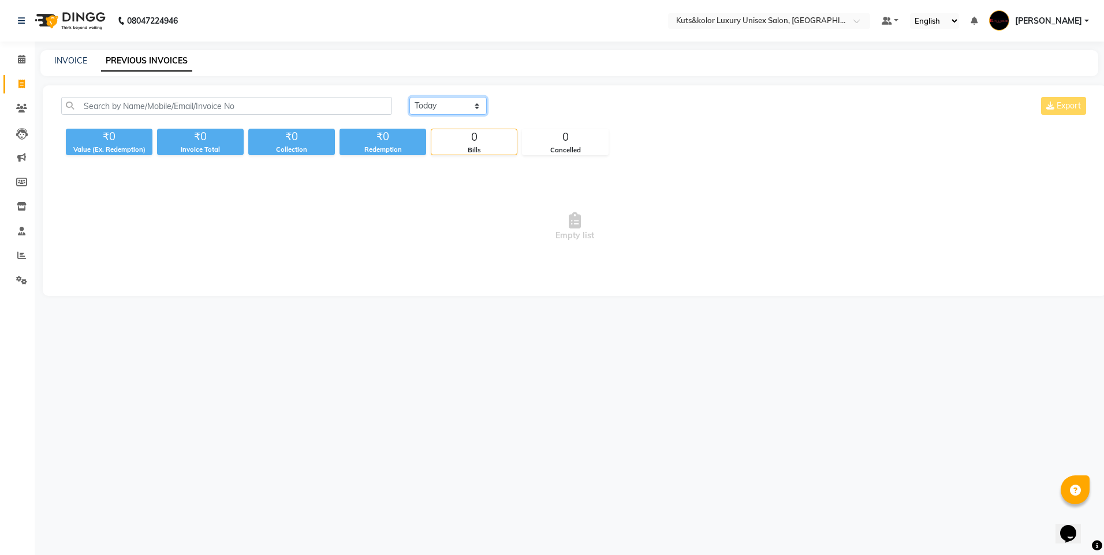
click at [476, 109] on select "[DATE] [DATE] Custom Range" at bounding box center [447, 106] width 77 height 18
select select "[DATE]"
click at [409, 97] on select "[DATE] [DATE] Custom Range" at bounding box center [447, 106] width 77 height 18
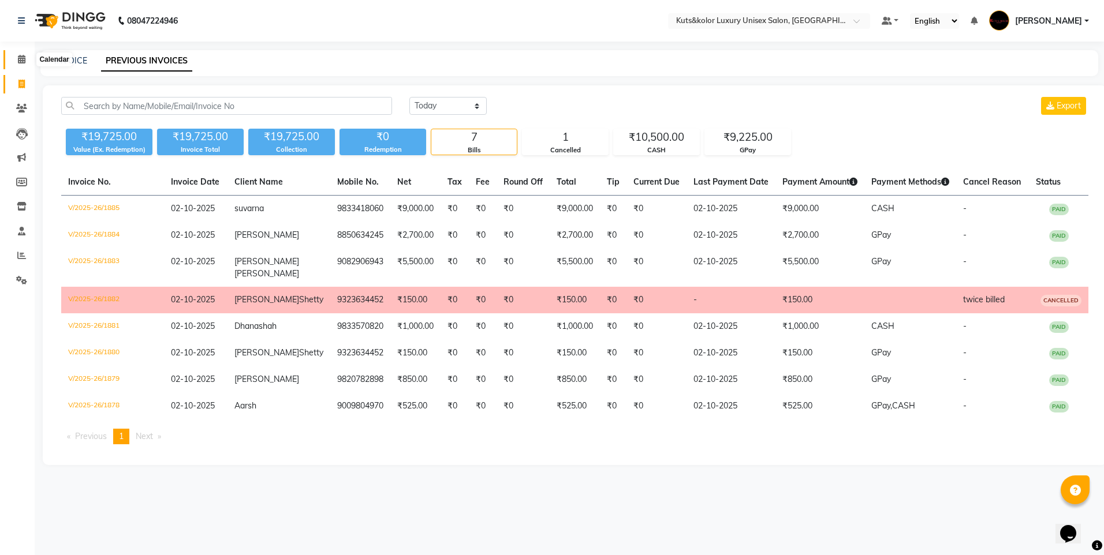
click at [27, 66] on span at bounding box center [22, 59] width 20 height 13
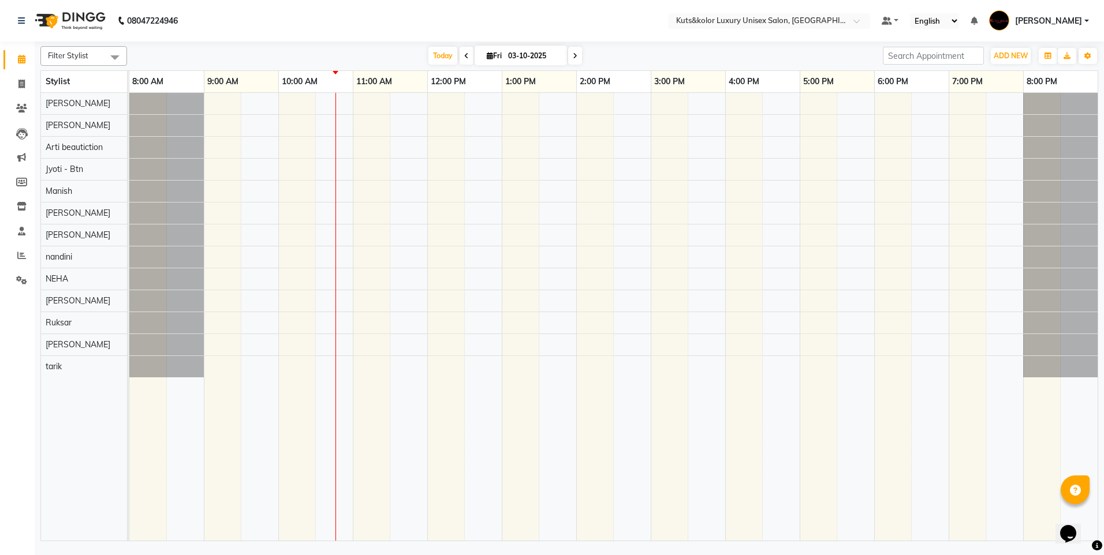
click at [568, 58] on span at bounding box center [575, 56] width 14 height 18
type input "04-10-2025"
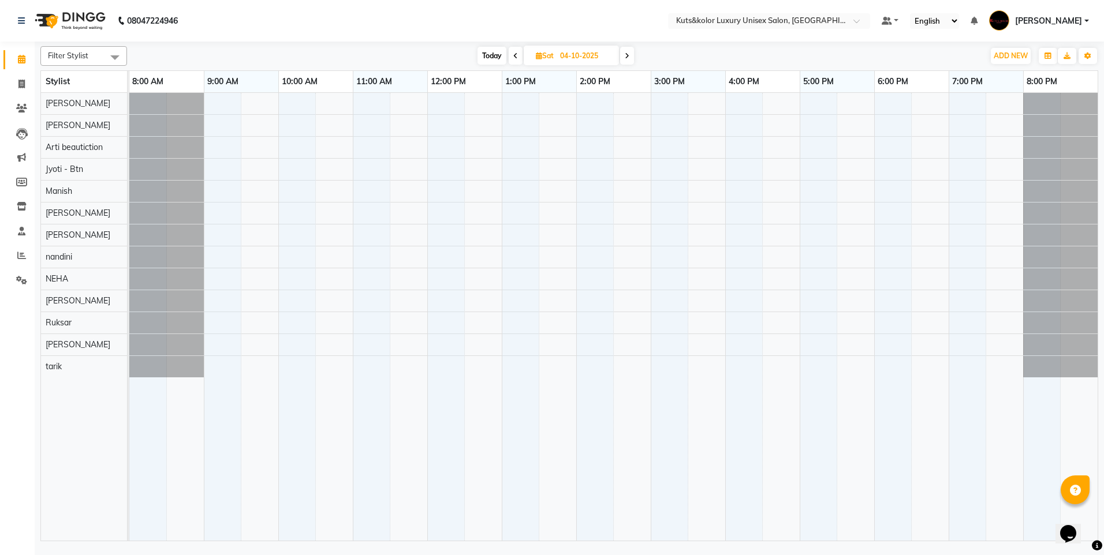
click at [568, 58] on input "04-10-2025" at bounding box center [585, 55] width 58 height 17
select select "10"
select select "2025"
click at [631, 54] on span at bounding box center [627, 56] width 14 height 18
click at [630, 54] on icon at bounding box center [627, 56] width 5 height 7
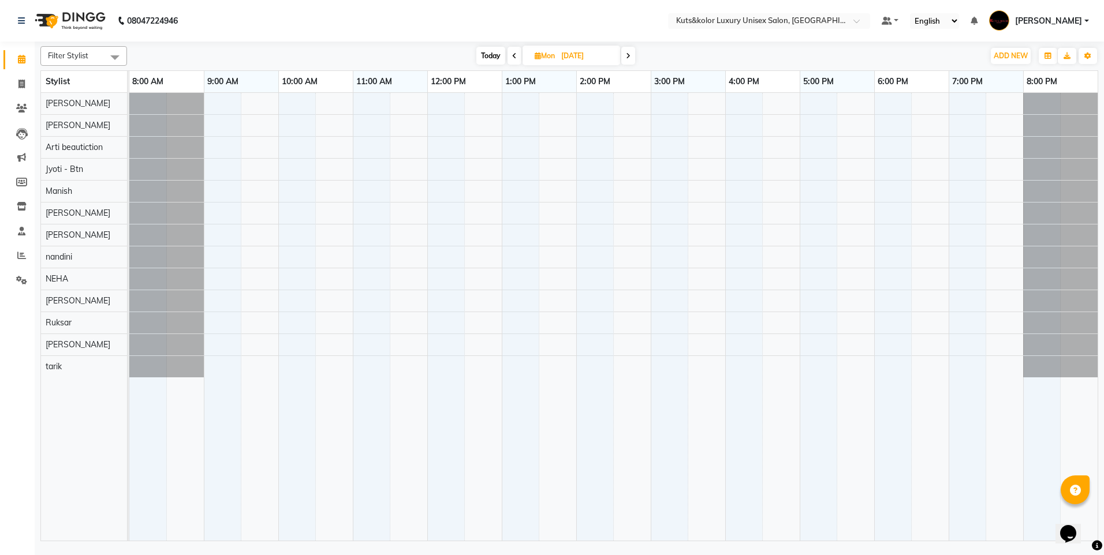
click at [514, 62] on span at bounding box center [514, 56] width 14 height 18
click at [514, 62] on span at bounding box center [515, 56] width 14 height 18
click at [514, 62] on span at bounding box center [516, 56] width 14 height 18
type input "03-10-2025"
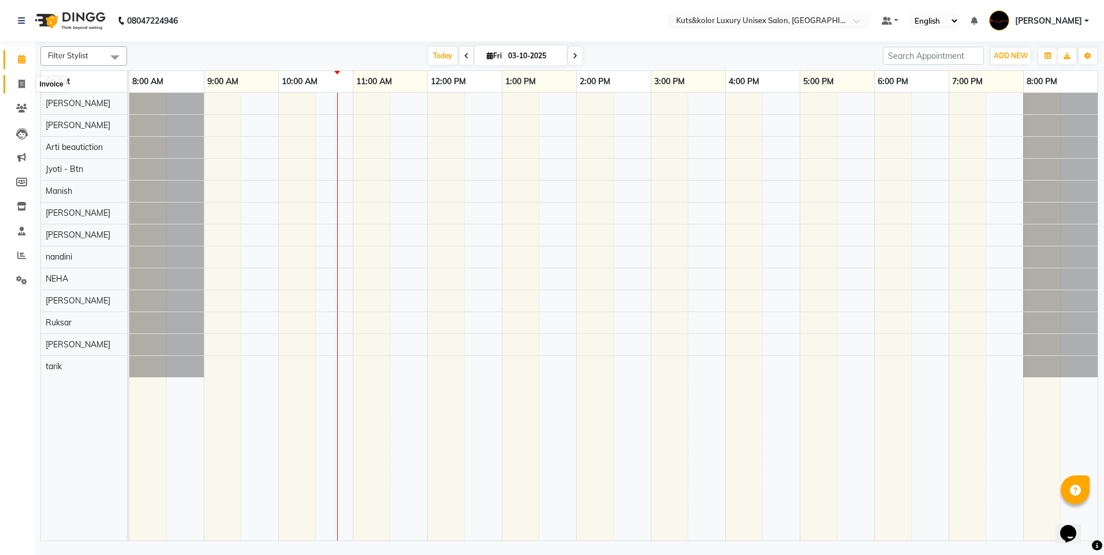
click at [20, 88] on icon at bounding box center [21, 84] width 6 height 9
select select "service"
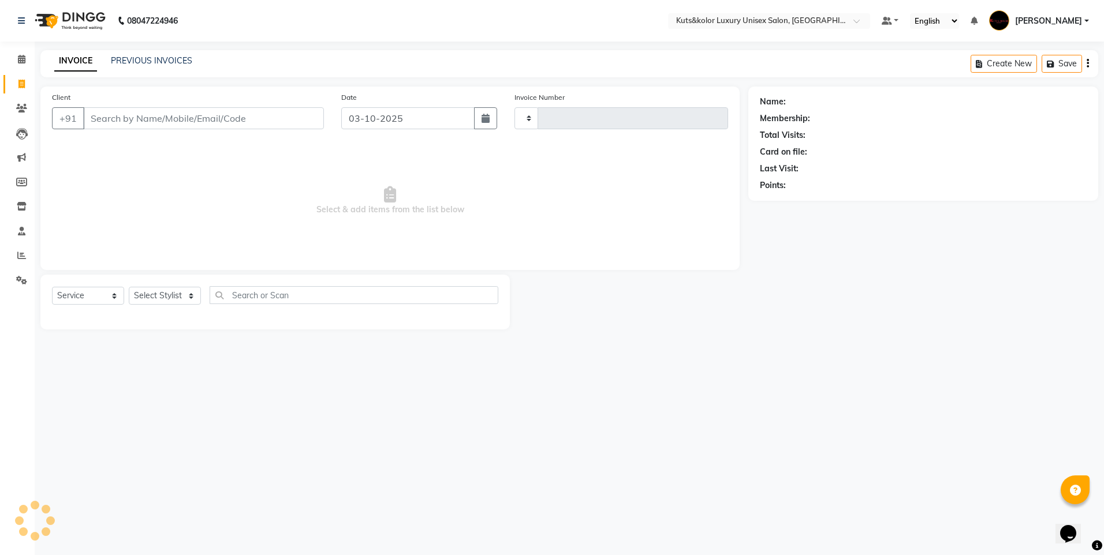
type input "1886"
select select "7374"
